Goal: Task Accomplishment & Management: Manage account settings

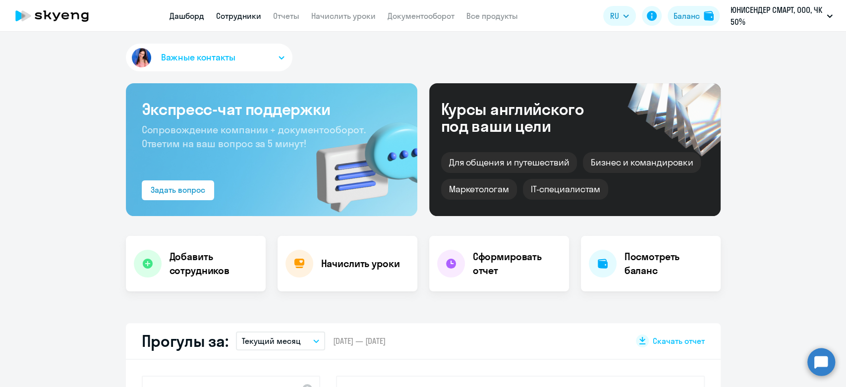
click at [260, 14] on link "Сотрудники" at bounding box center [238, 16] width 45 height 10
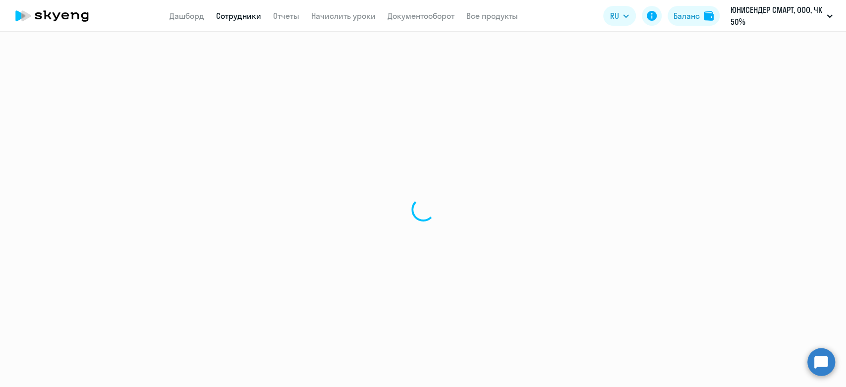
select select "30"
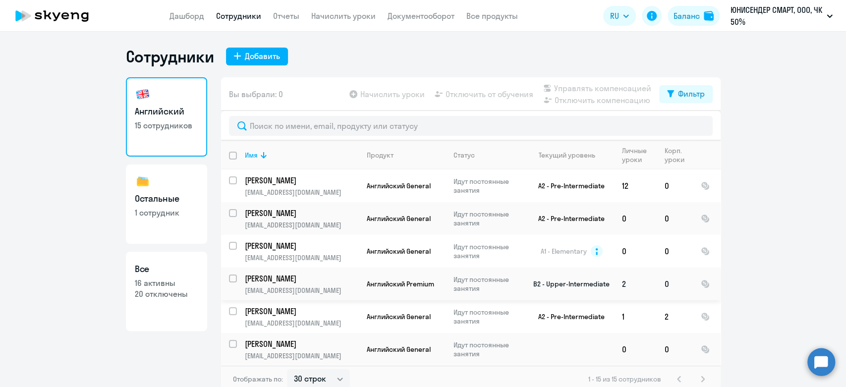
click at [229, 282] on input "select row 17794015" at bounding box center [239, 285] width 20 height 20
checkbox input "true"
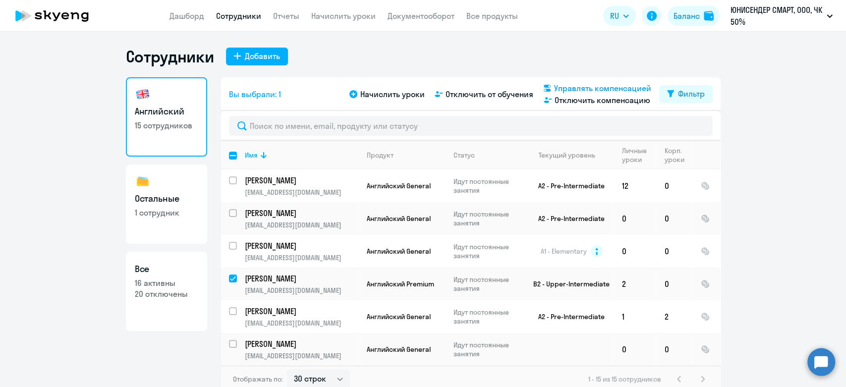
click at [583, 89] on span "Управлять компенсацией" at bounding box center [602, 88] width 97 height 12
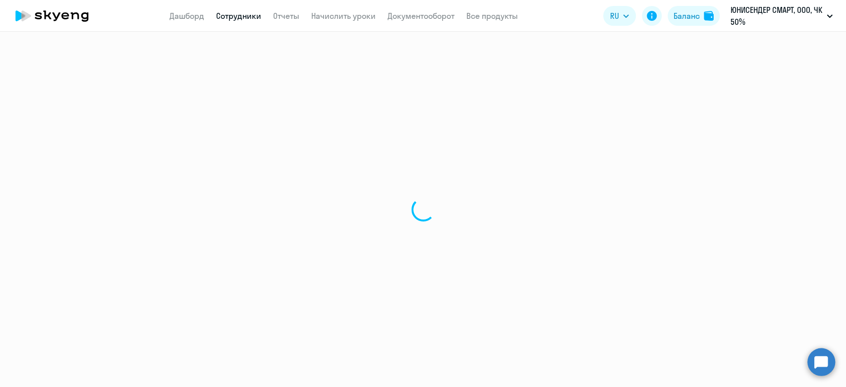
select select "30"
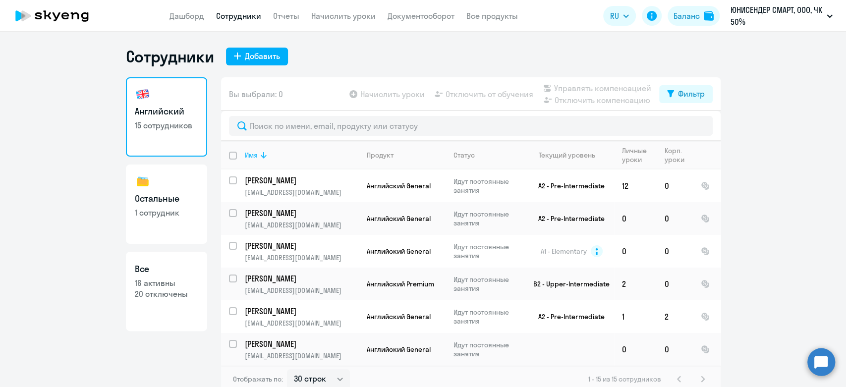
click at [237, 156] on th "Имя" at bounding box center [298, 155] width 122 height 29
click at [231, 154] on input "deselect all" at bounding box center [239, 162] width 20 height 20
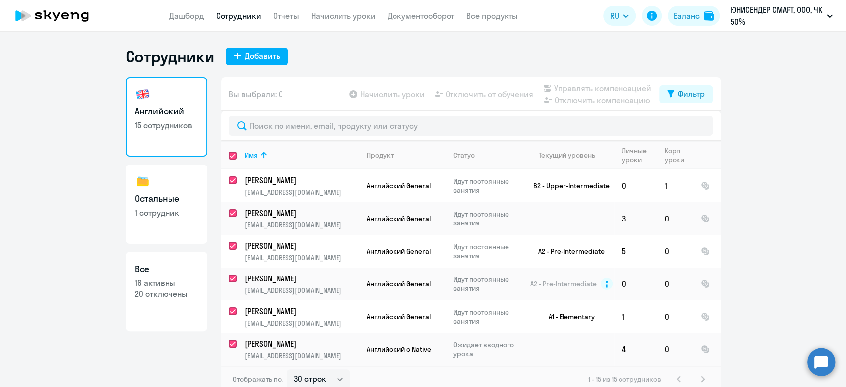
checkbox input "true"
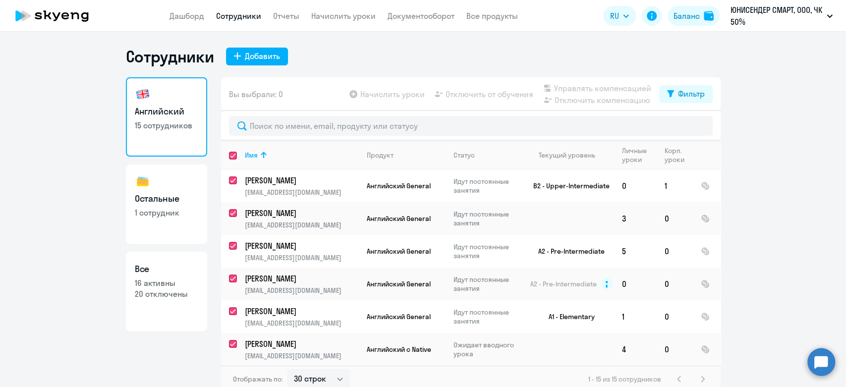
checkbox input "true"
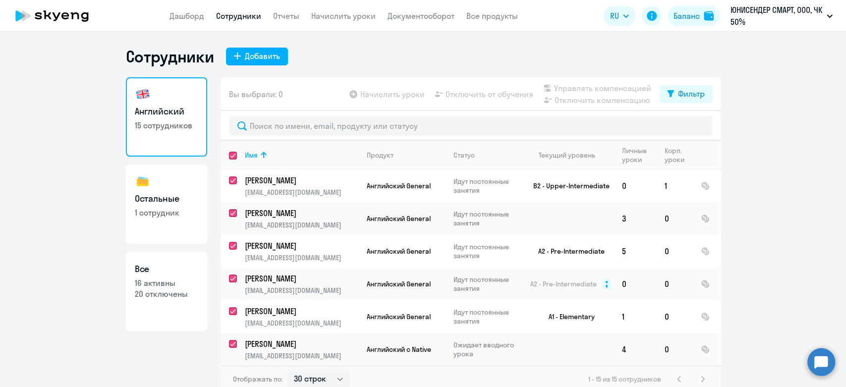
checkbox input "true"
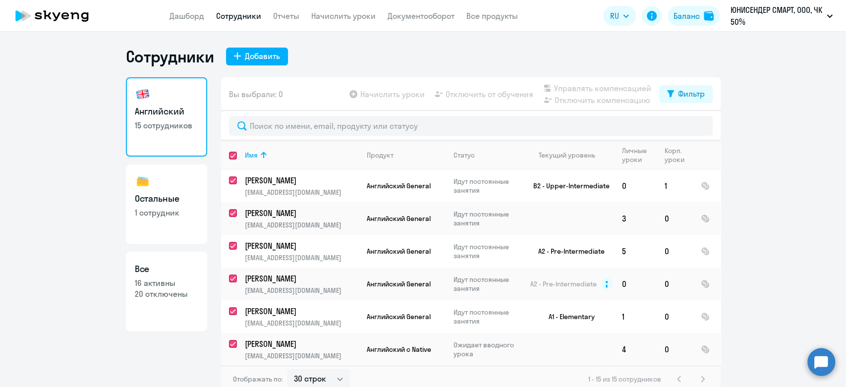
checkbox input "true"
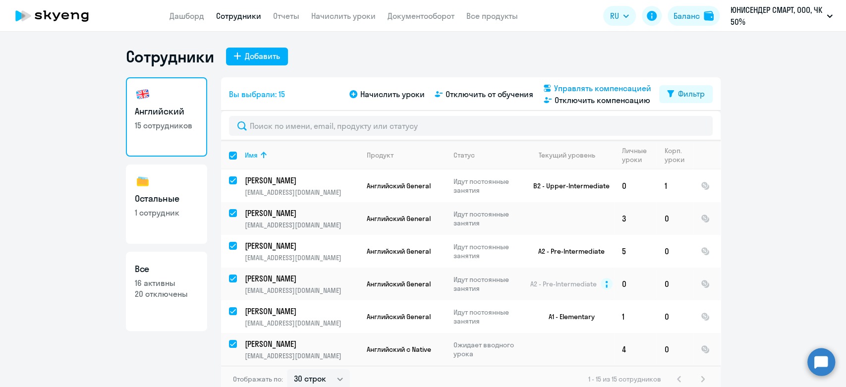
click at [568, 83] on span "Управлять компенсацией" at bounding box center [602, 88] width 97 height 12
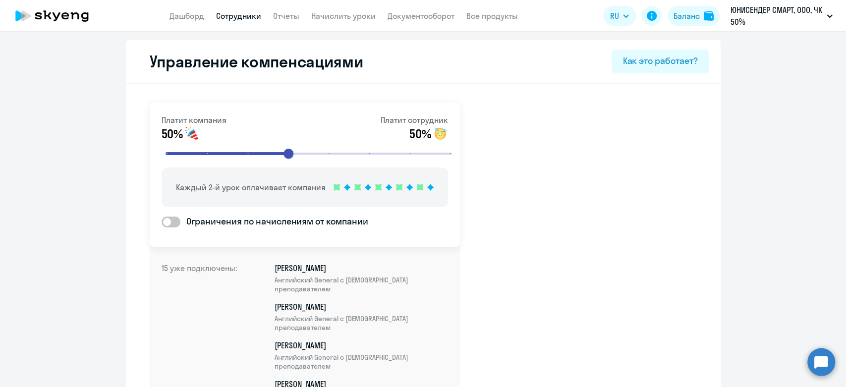
select select "30"
